Goal: Find specific page/section: Find specific page/section

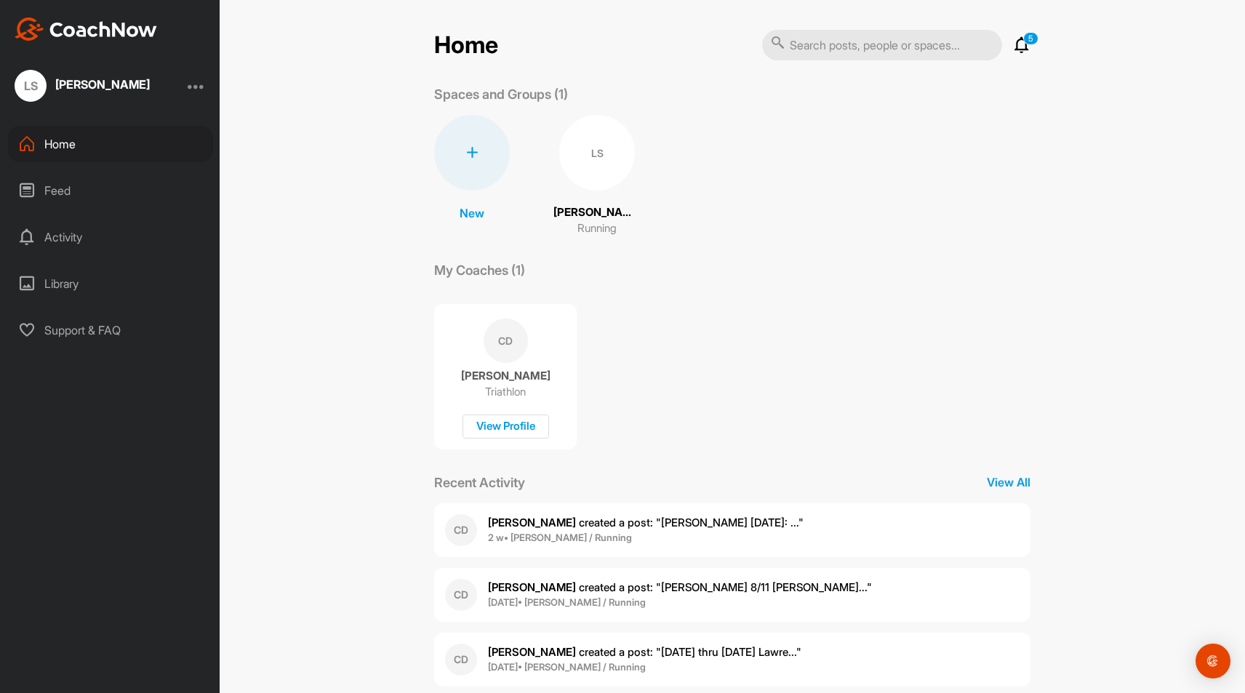
click at [622, 160] on div "LS" at bounding box center [597, 153] width 76 height 76
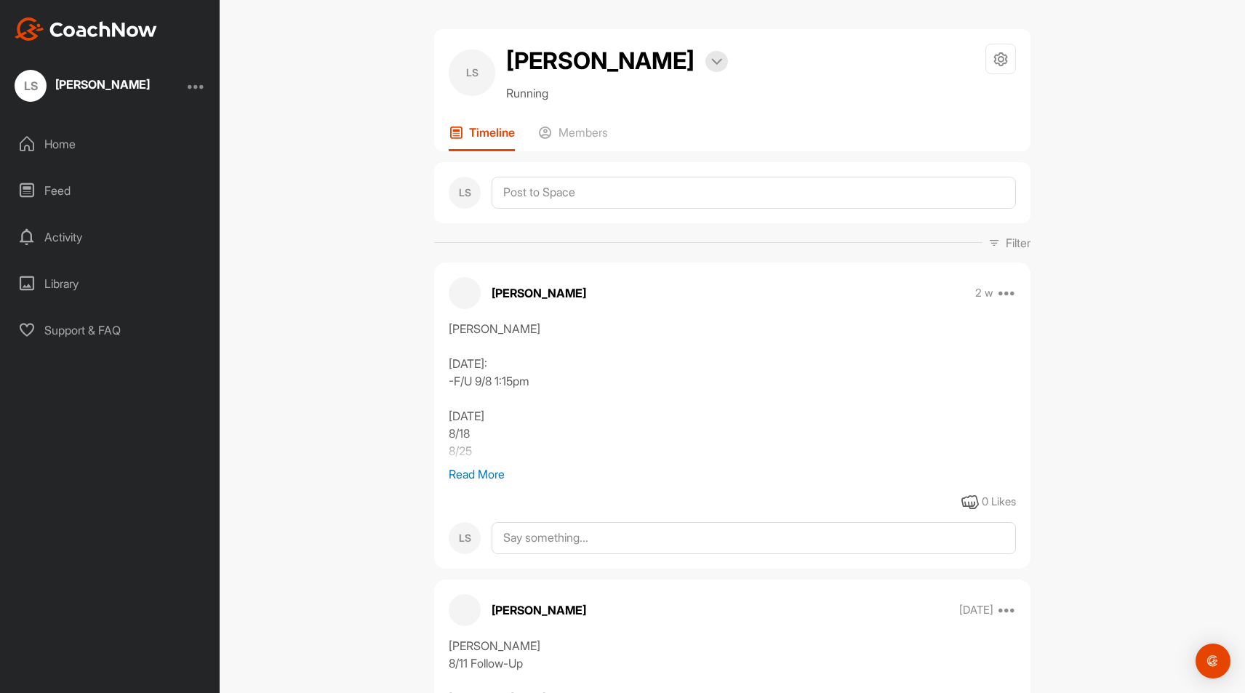
click at [481, 474] on p "Read More" at bounding box center [732, 473] width 567 height 17
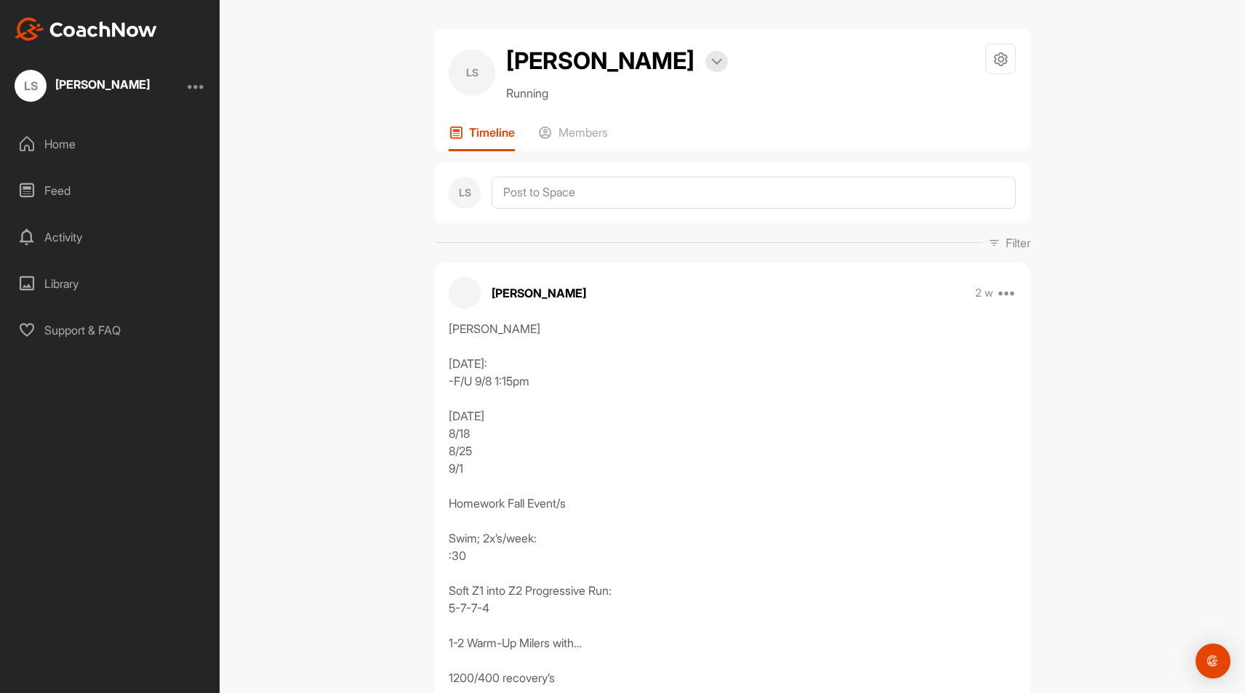
click at [304, 515] on div "LS [PERSON_NAME] Bookings Running Space Settings Your Notifications Leave Space…" at bounding box center [732, 346] width 1025 height 693
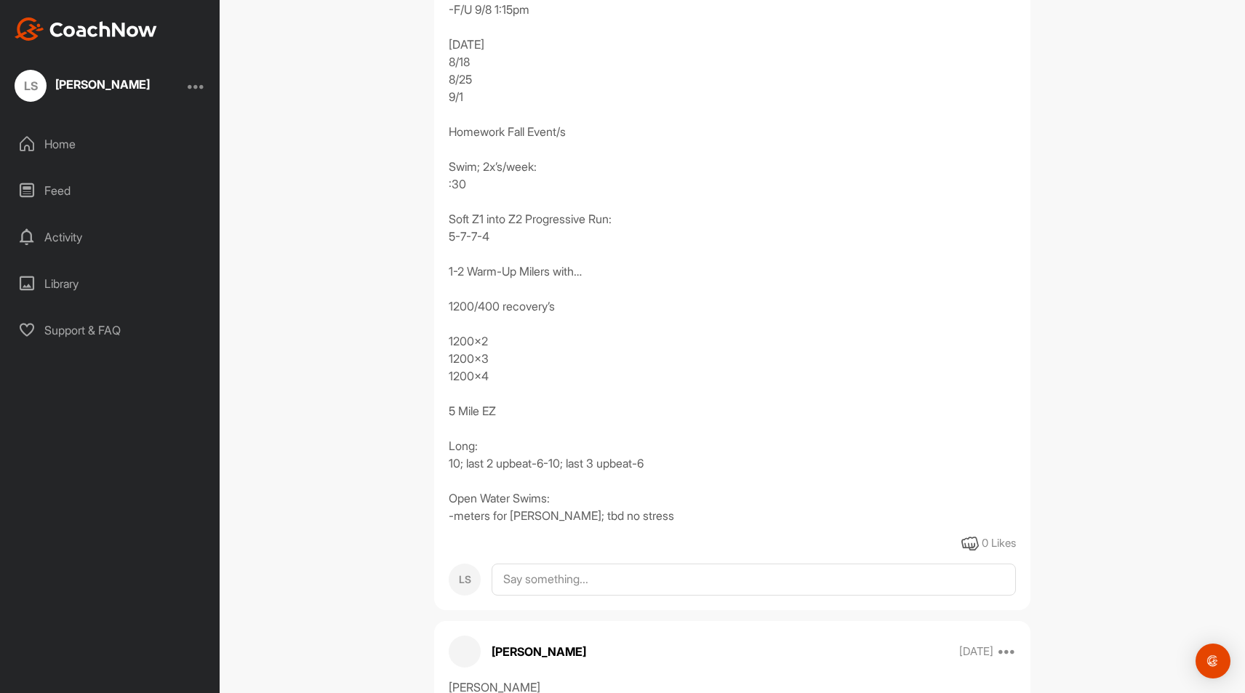
scroll to position [374, 0]
